Goal: Task Accomplishment & Management: Use online tool/utility

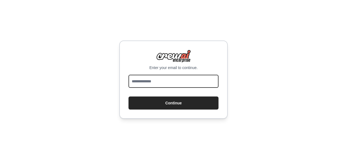
click at [167, 83] on input "email" at bounding box center [174, 81] width 90 height 13
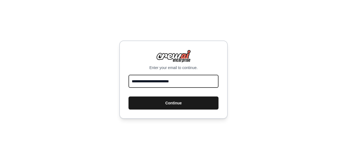
type input "**********"
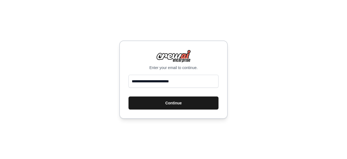
click at [180, 100] on button "Continue" at bounding box center [174, 102] width 90 height 13
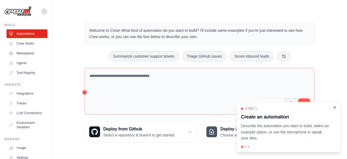
click at [336, 107] on icon "Close walkthrough" at bounding box center [335, 107] width 5 height 5
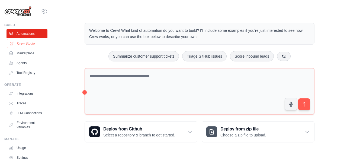
click at [29, 45] on link "Crew Studio" at bounding box center [27, 43] width 41 height 9
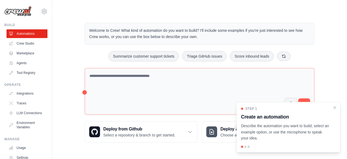
click at [212, 13] on main "Welcome to Crew! What kind of automation do you want to build? I'll include som…" at bounding box center [199, 78] width 295 height 156
click at [336, 109] on icon "Close walkthrough" at bounding box center [335, 107] width 5 height 5
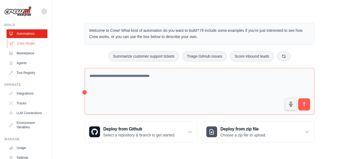
click at [31, 45] on link "Crew Studio" at bounding box center [27, 43] width 41 height 9
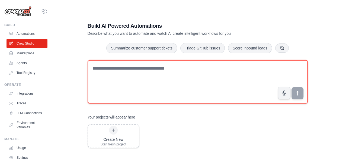
click at [116, 74] on textarea at bounding box center [198, 81] width 220 height 43
click at [113, 72] on textarea at bounding box center [198, 81] width 220 height 43
paste textarea "**********"
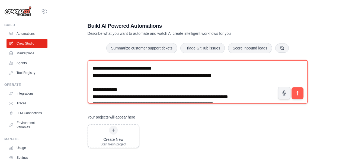
scroll to position [144, 0]
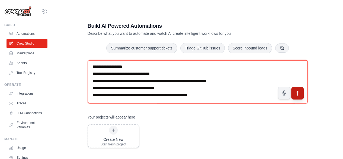
type textarea "**********"
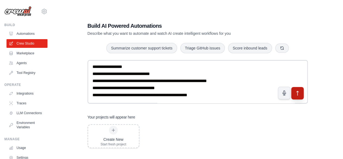
click at [295, 95] on icon "submit" at bounding box center [298, 93] width 6 height 6
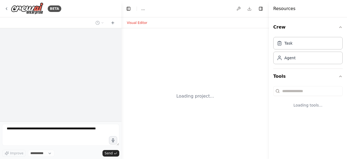
select select "****"
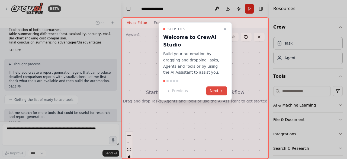
scroll to position [144, 0]
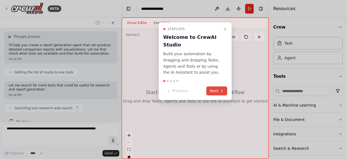
click at [217, 92] on button "Next" at bounding box center [217, 90] width 21 height 9
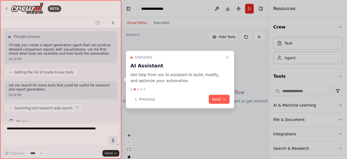
click at [217, 92] on div "Step 2 of 5 AI Assistant Get help from our AI assistant to build, modify, and o…" at bounding box center [180, 79] width 109 height 58
click at [221, 97] on button "Next" at bounding box center [219, 99] width 21 height 9
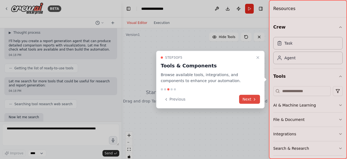
scroll to position [175, 0]
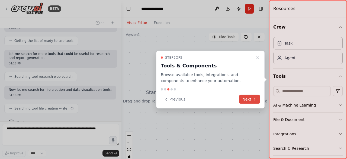
click at [244, 95] on button "Next" at bounding box center [249, 99] width 21 height 9
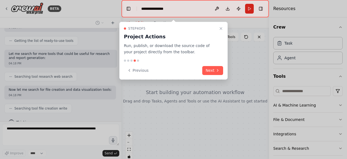
click at [244, 95] on div at bounding box center [173, 79] width 347 height 159
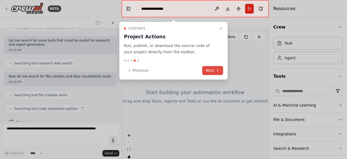
click at [217, 68] on icon at bounding box center [218, 70] width 4 height 4
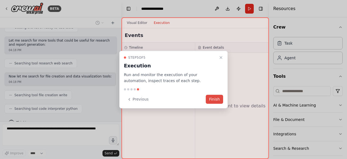
click at [211, 100] on button "Finish" at bounding box center [214, 99] width 17 height 9
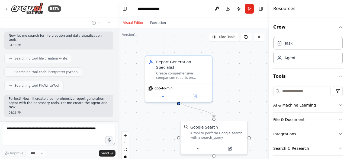
scroll to position [250, 0]
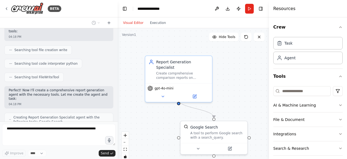
drag, startPoint x: 119, startPoint y: 103, endPoint x: 118, endPoint y: 94, distance: 8.6
click at [118, 94] on div at bounding box center [117, 79] width 2 height 159
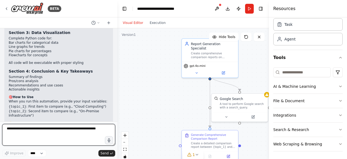
scroll to position [543, 0]
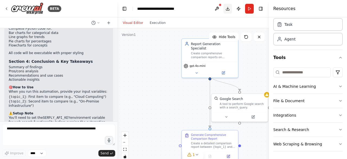
click at [228, 9] on button "Download" at bounding box center [228, 9] width 9 height 10
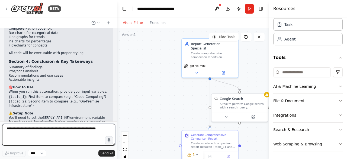
click at [18, 130] on textarea at bounding box center [58, 135] width 113 height 22
type textarea "*"
type textarea "**********"
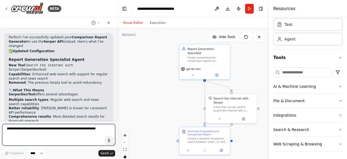
scroll to position [791, 0]
type textarea "**********"
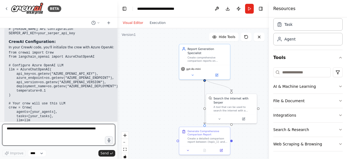
scroll to position [1113, 0]
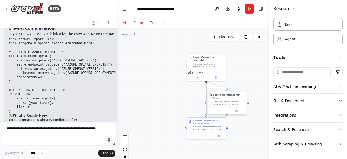
click at [221, 101] on div "A tool that can be used to search the internet with a search_query. Supports di…" at bounding box center [229, 102] width 31 height 5
click at [238, 110] on icon at bounding box center [237, 111] width 2 height 2
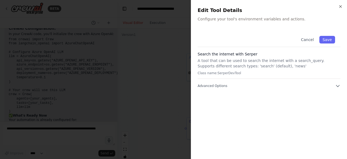
click at [341, 4] on div "Close Edit Tool Details Configure your tool's environment variables and actions…" at bounding box center [269, 79] width 156 height 159
click at [341, 7] on icon "button" at bounding box center [341, 6] width 4 height 4
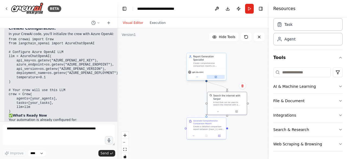
click at [216, 76] on icon at bounding box center [216, 77] width 2 height 2
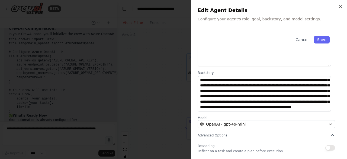
scroll to position [86, 0]
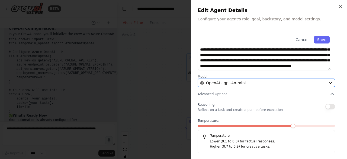
click at [265, 81] on div "OpenAI - gpt-4o-mini" at bounding box center [263, 82] width 126 height 5
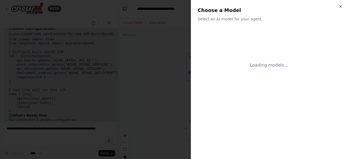
scroll to position [0, 0]
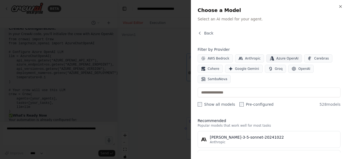
click at [278, 59] on span "Azure OpenAI" at bounding box center [288, 58] width 22 height 4
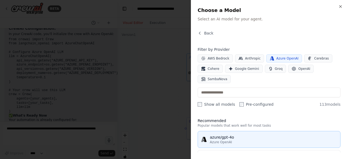
click at [230, 134] on div "azure/gpt-4o" at bounding box center [273, 136] width 127 height 5
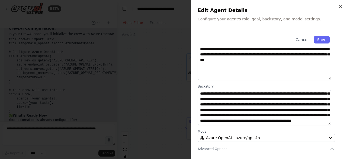
scroll to position [16, 0]
click at [320, 39] on button "Save" at bounding box center [322, 40] width 16 height 8
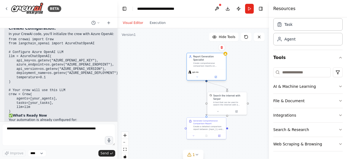
click at [226, 56] on div "Report Generation Specialist Create comprehensive comparison reports on {topic_…" at bounding box center [206, 61] width 39 height 16
click at [216, 74] on div "gpt-4o" at bounding box center [206, 71] width 39 height 11
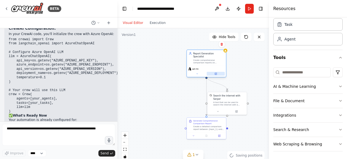
click at [218, 72] on button at bounding box center [216, 74] width 18 height 4
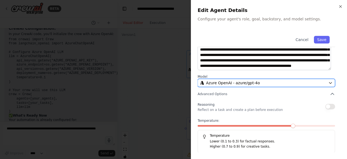
click at [255, 84] on span "Azure OpenAI - azure/gpt-4o" at bounding box center [233, 82] width 54 height 5
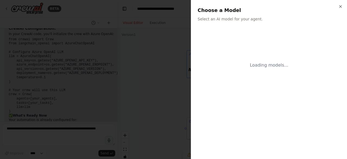
scroll to position [0, 0]
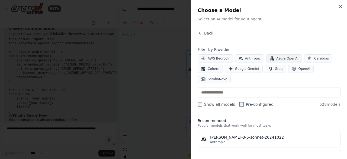
click at [277, 59] on span "Azure OpenAI" at bounding box center [288, 58] width 22 height 4
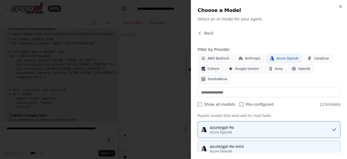
scroll to position [9, 0]
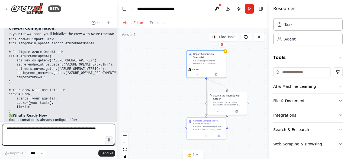
click at [47, 137] on textarea at bounding box center [58, 135] width 113 height 22
type textarea "**********"
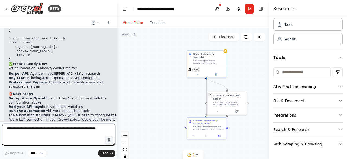
scroll to position [1177, 0]
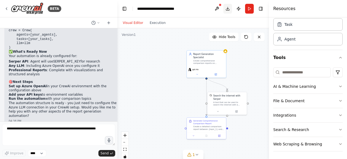
click at [227, 8] on button "Download" at bounding box center [228, 9] width 9 height 10
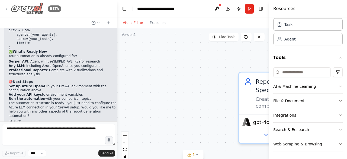
click at [21, 7] on img at bounding box center [27, 8] width 33 height 12
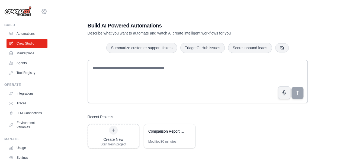
click at [42, 12] on icon at bounding box center [44, 11] width 5 height 5
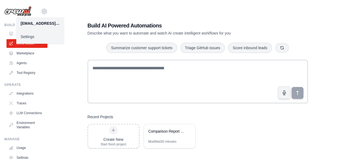
click at [30, 36] on link "Settings" at bounding box center [40, 37] width 48 height 10
